Goal: Use online tool/utility: Utilize a website feature to perform a specific function

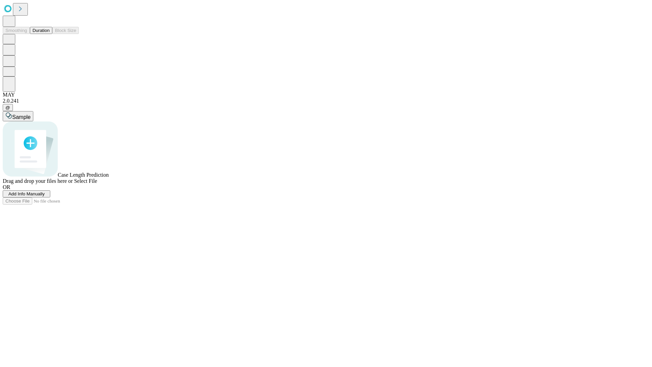
click at [50, 34] on button "Duration" at bounding box center [41, 30] width 22 height 7
click at [31, 114] on span "Sample" at bounding box center [21, 117] width 18 height 6
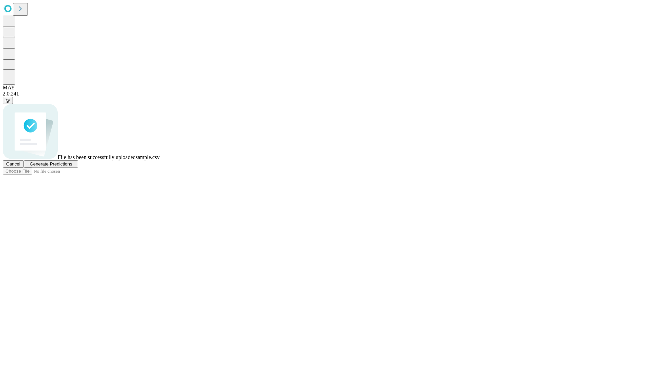
click at [72, 166] on span "Generate Predictions" at bounding box center [51, 163] width 42 height 5
